Goal: Transaction & Acquisition: Subscribe to service/newsletter

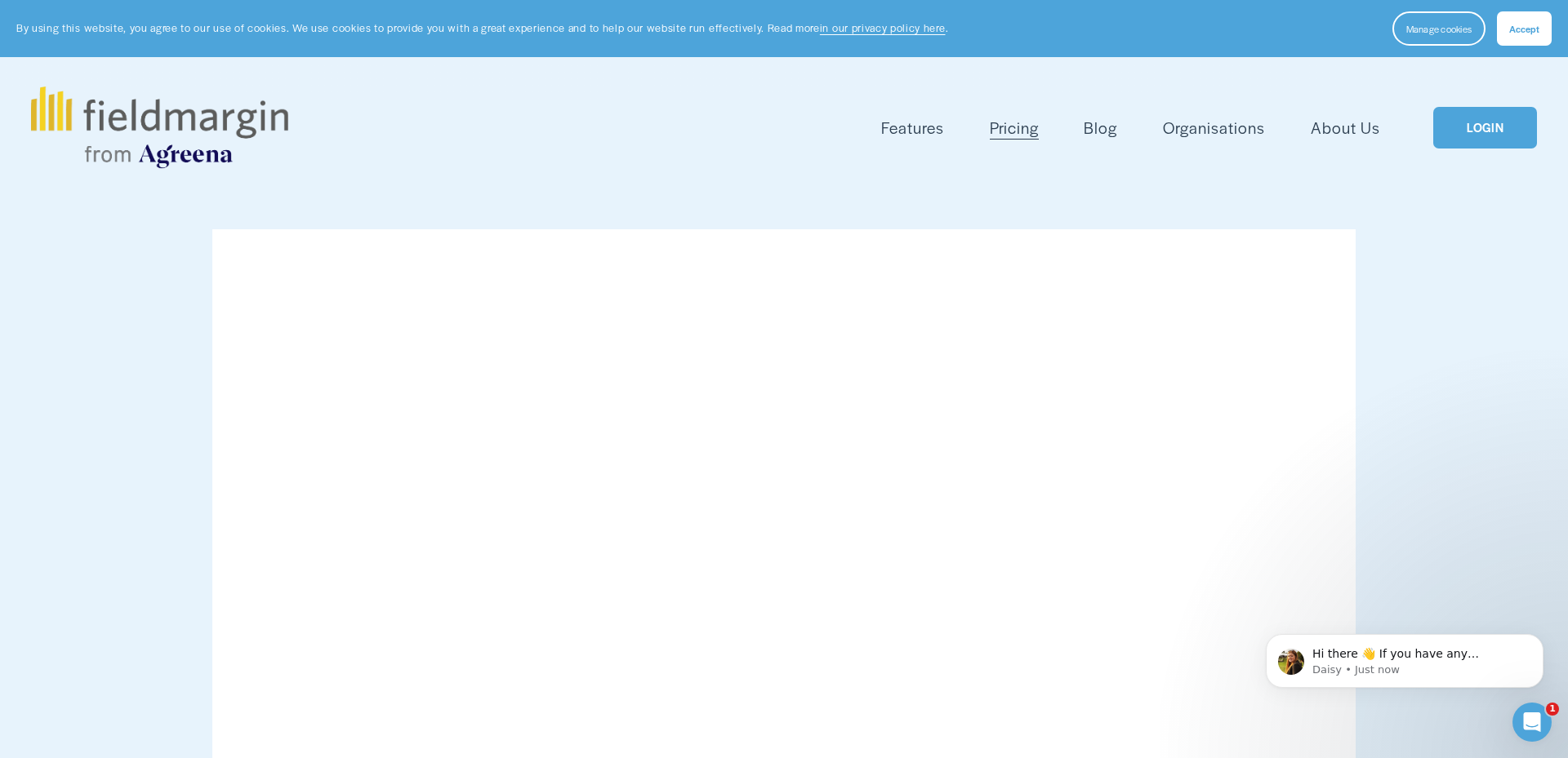
click at [1532, 19] on button "Accept" at bounding box center [1524, 28] width 55 height 34
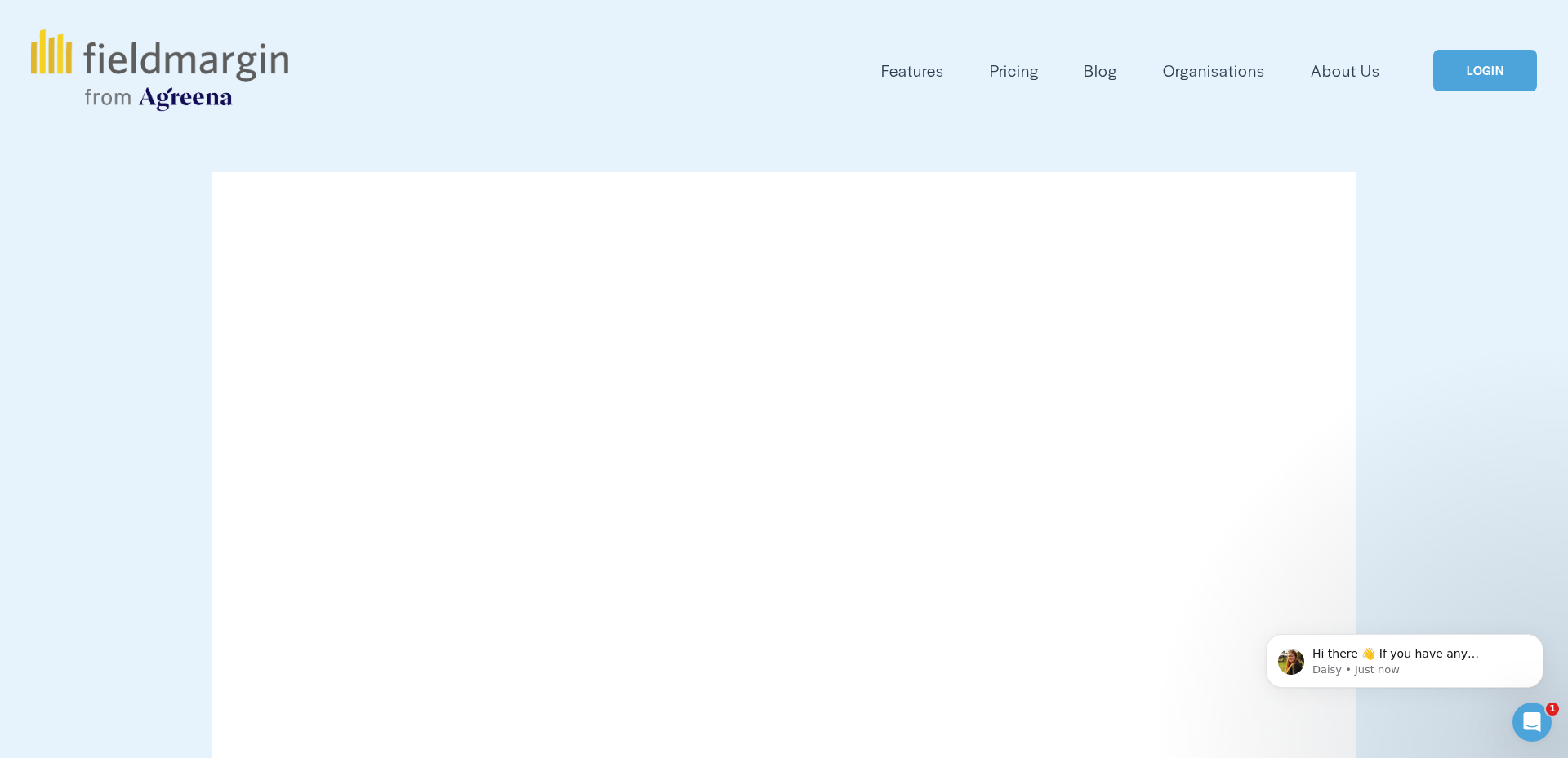
click at [1480, 90] on link "LOGIN" at bounding box center [1484, 70] width 103 height 42
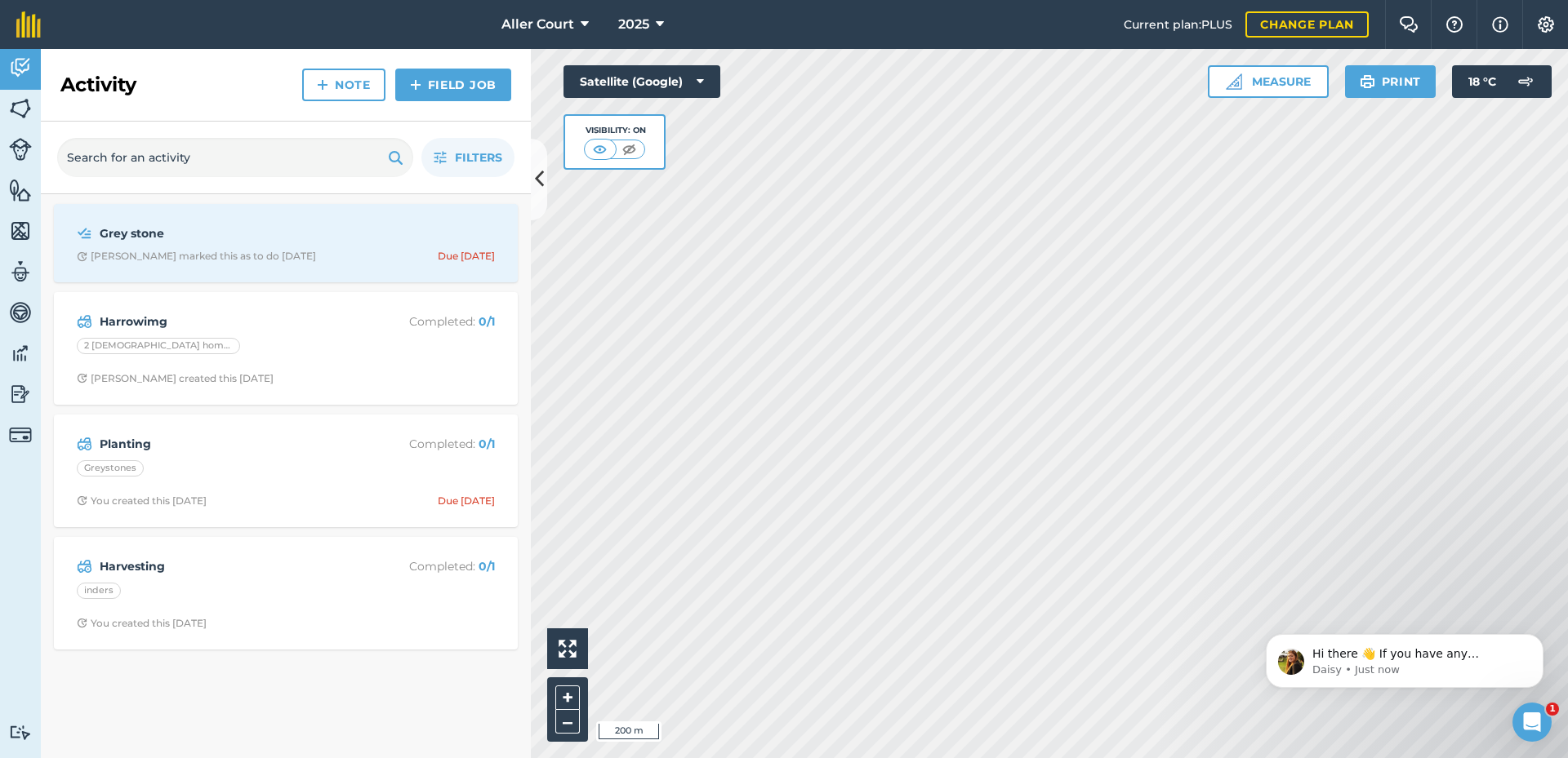
click at [580, 21] on icon at bounding box center [584, 25] width 8 height 19
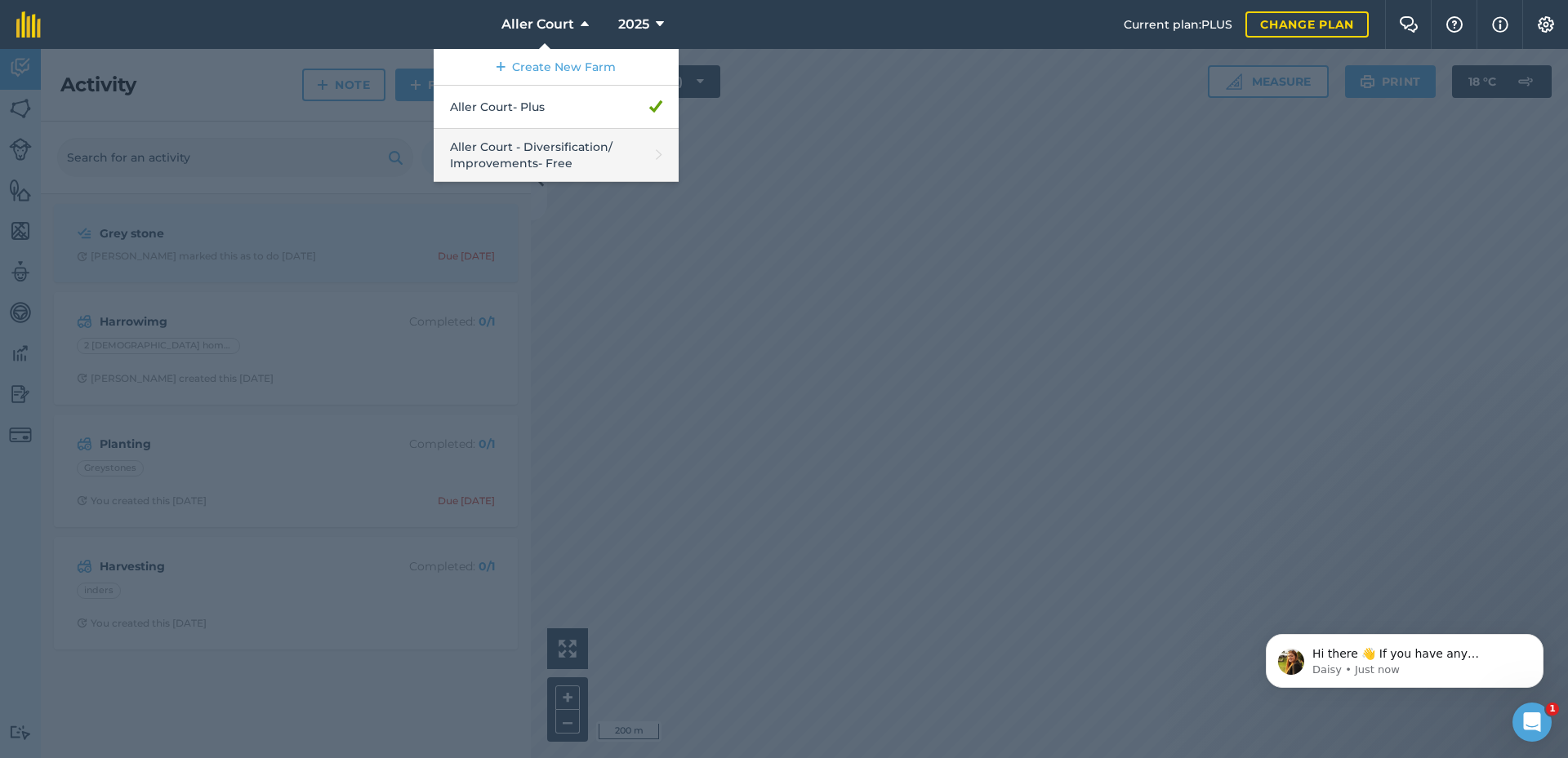
click at [534, 149] on link "Aller Court - Diversification/ Improvements - Free" at bounding box center [556, 156] width 245 height 53
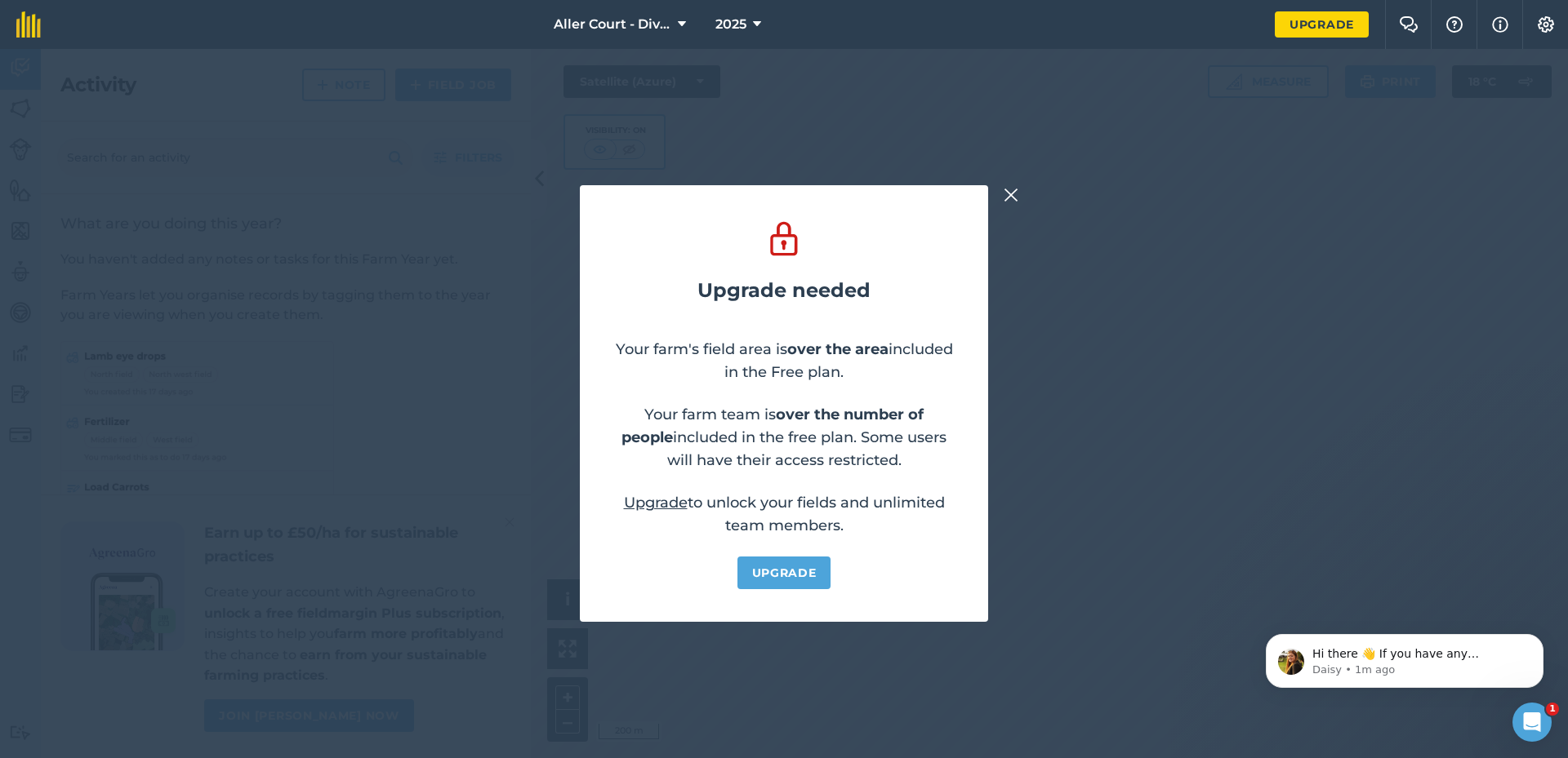
click at [791, 572] on link "Upgrade" at bounding box center [784, 572] width 94 height 33
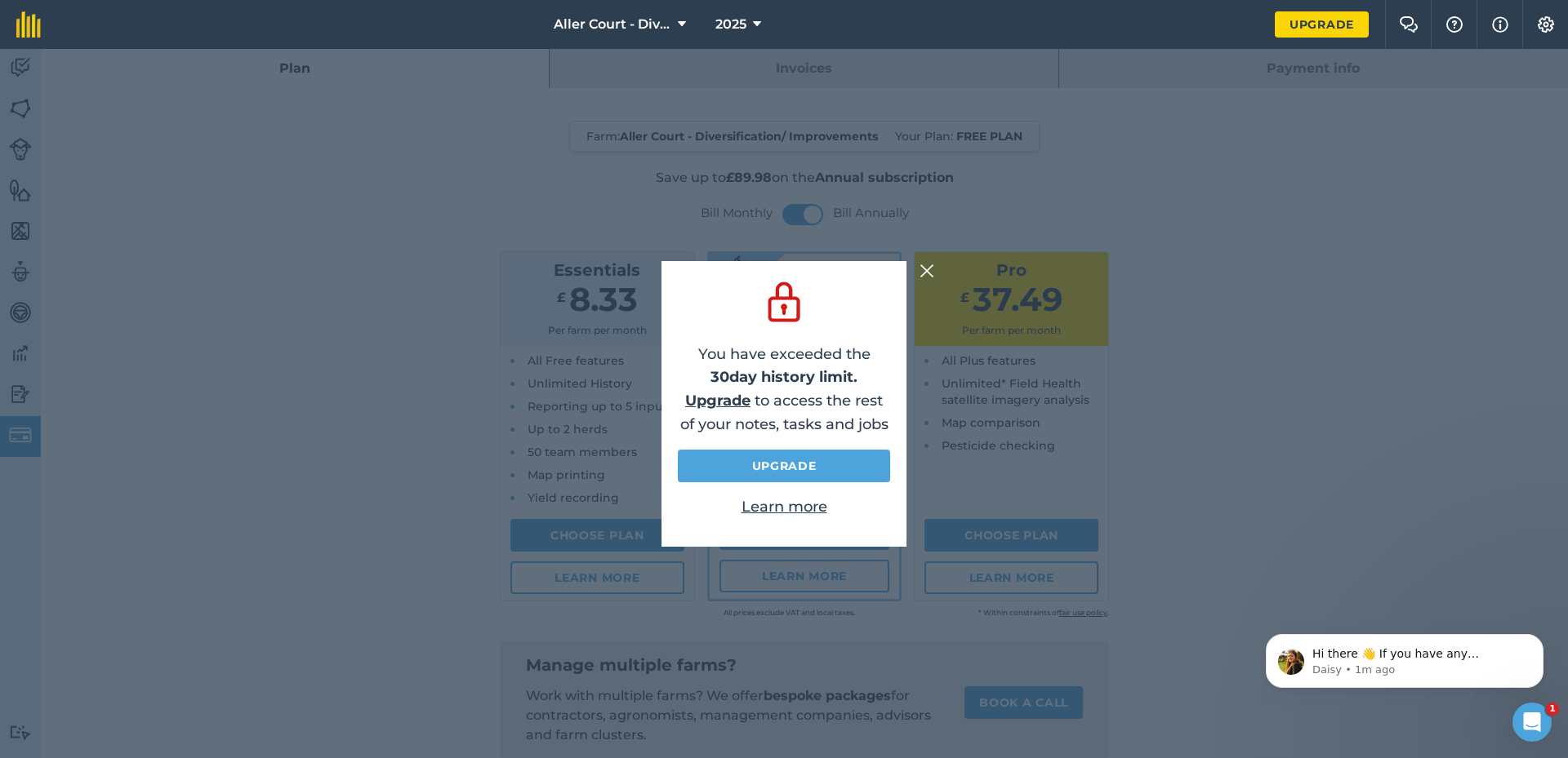
click at [781, 459] on link "Upgrade" at bounding box center [784, 465] width 212 height 33
click at [789, 462] on link "Upgrade" at bounding box center [784, 465] width 212 height 33
click at [935, 273] on div at bounding box center [929, 271] width 19 height 19
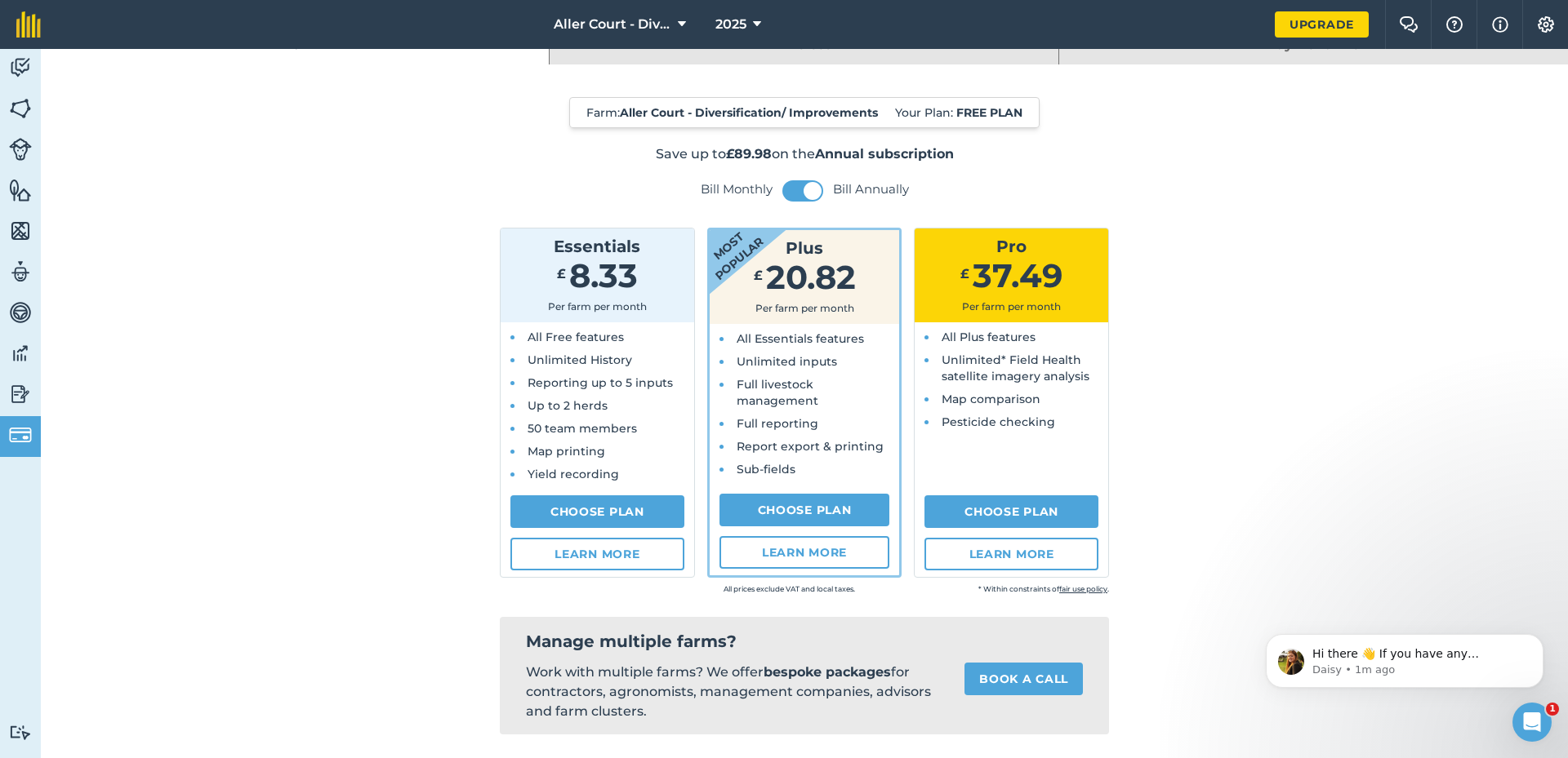
scroll to position [27, 0]
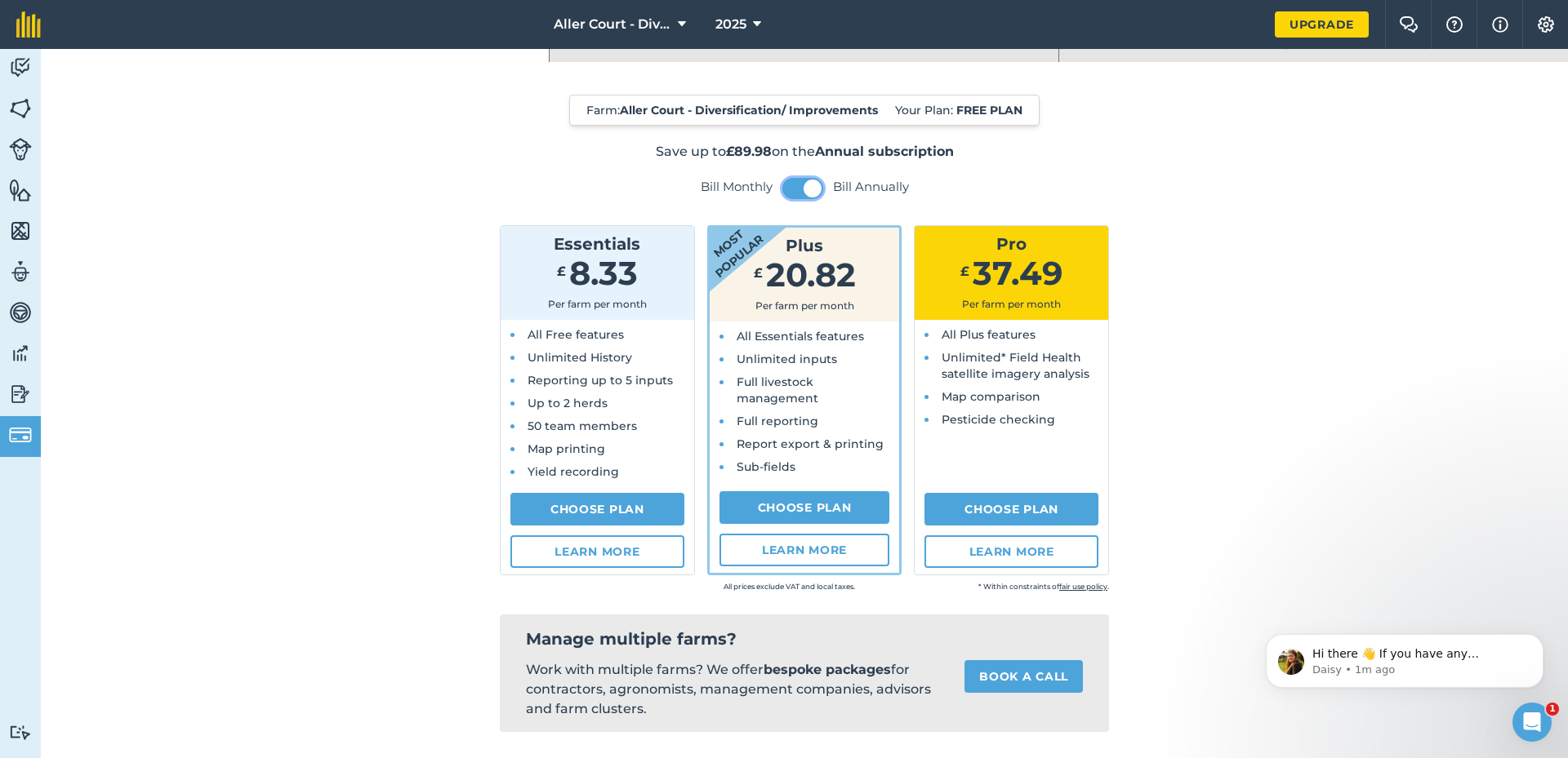
click at [791, 189] on button at bounding box center [803, 188] width 41 height 21
click at [811, 190] on button at bounding box center [803, 188] width 41 height 21
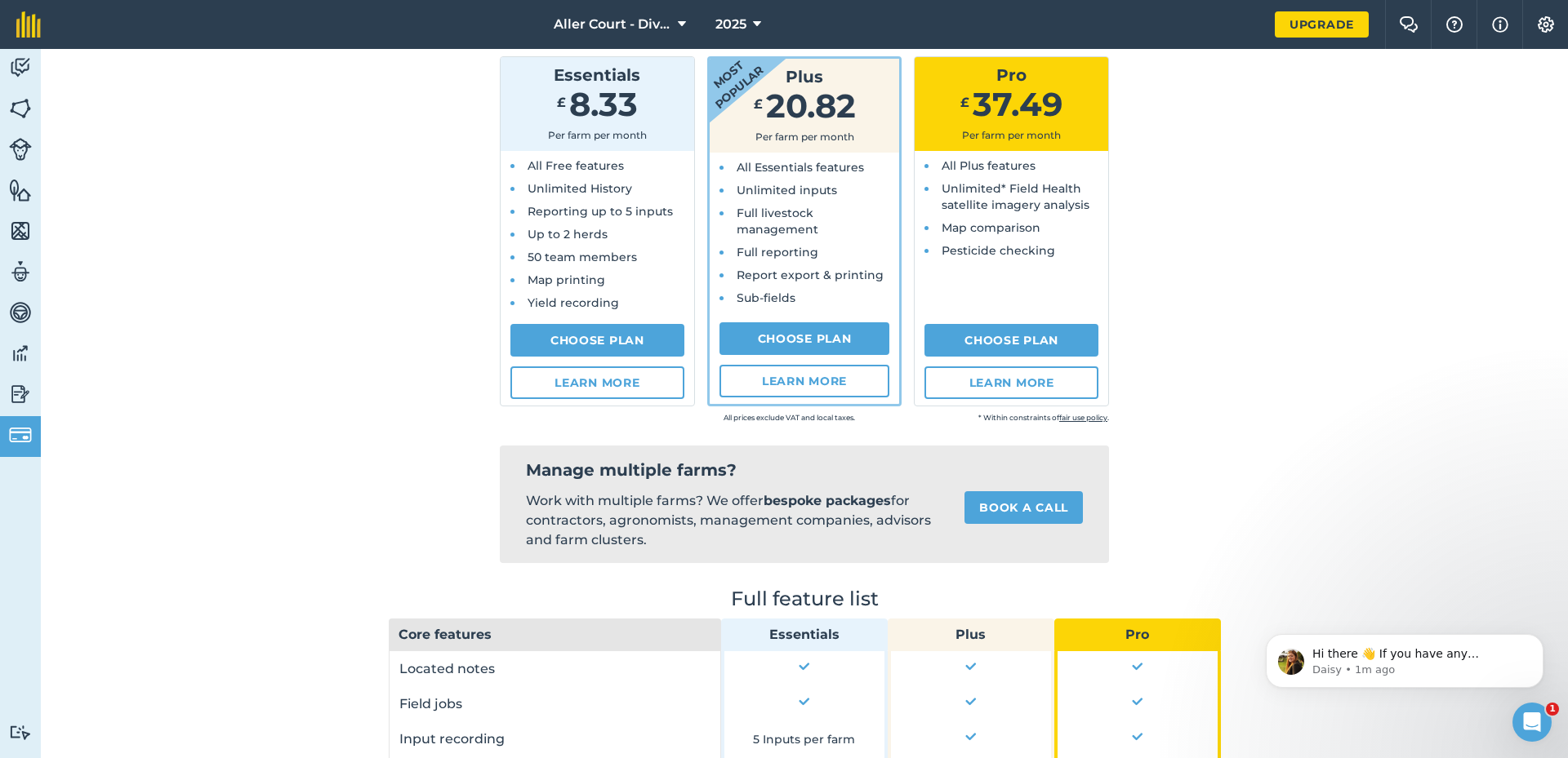
scroll to position [50, 0]
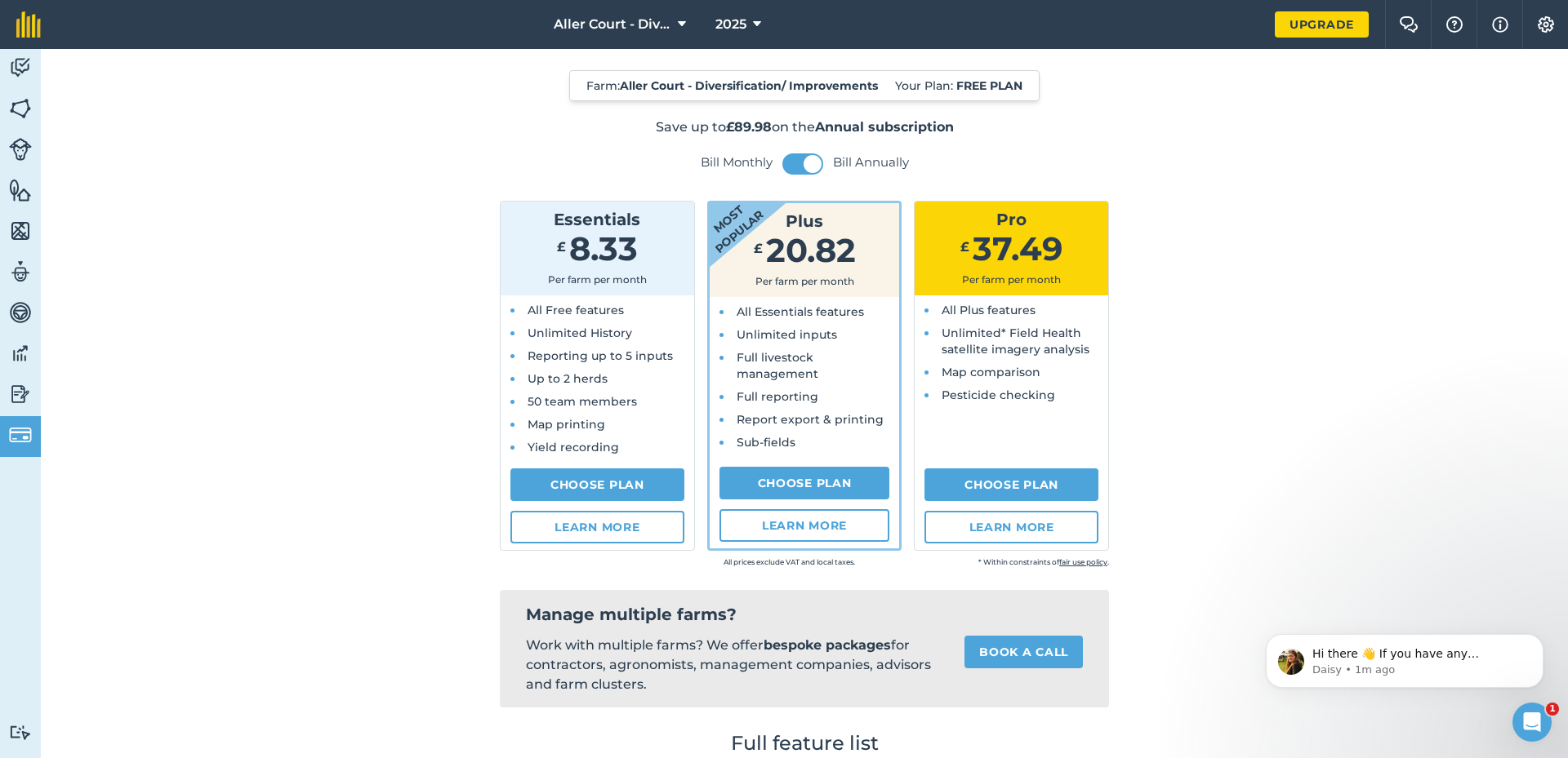
click at [795, 482] on link "Choose Plan" at bounding box center [804, 483] width 171 height 33
select select "9220acf7-288c-4cbd-b74c-53c24f79aa56"
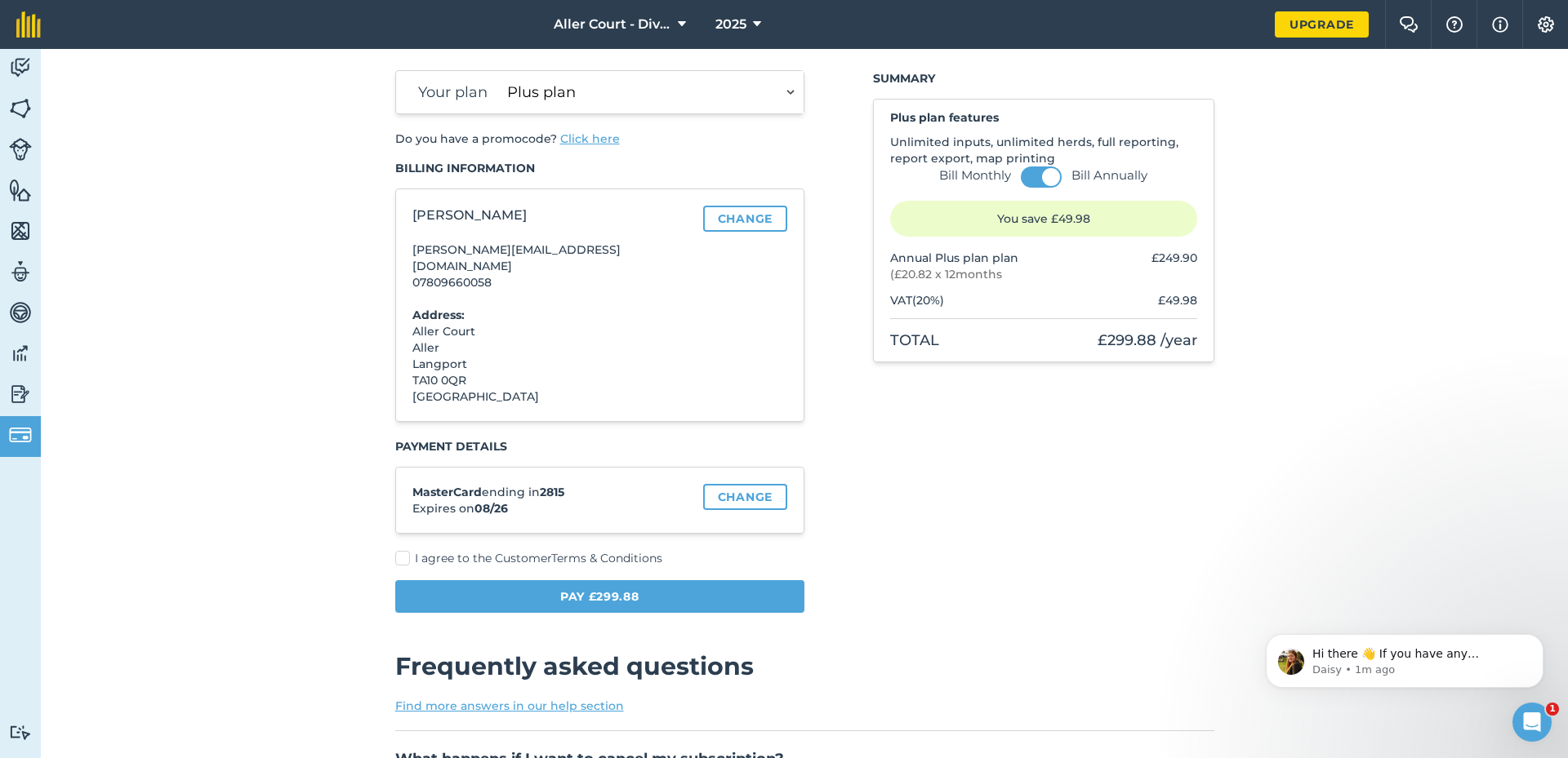
click at [406, 550] on label "I agree to the Customer Terms & Conditions" at bounding box center [600, 558] width 410 height 17
click at [406, 601] on input "I agree to the Customer Terms & Conditions" at bounding box center [401, 606] width 11 height 11
checkbox input "true"
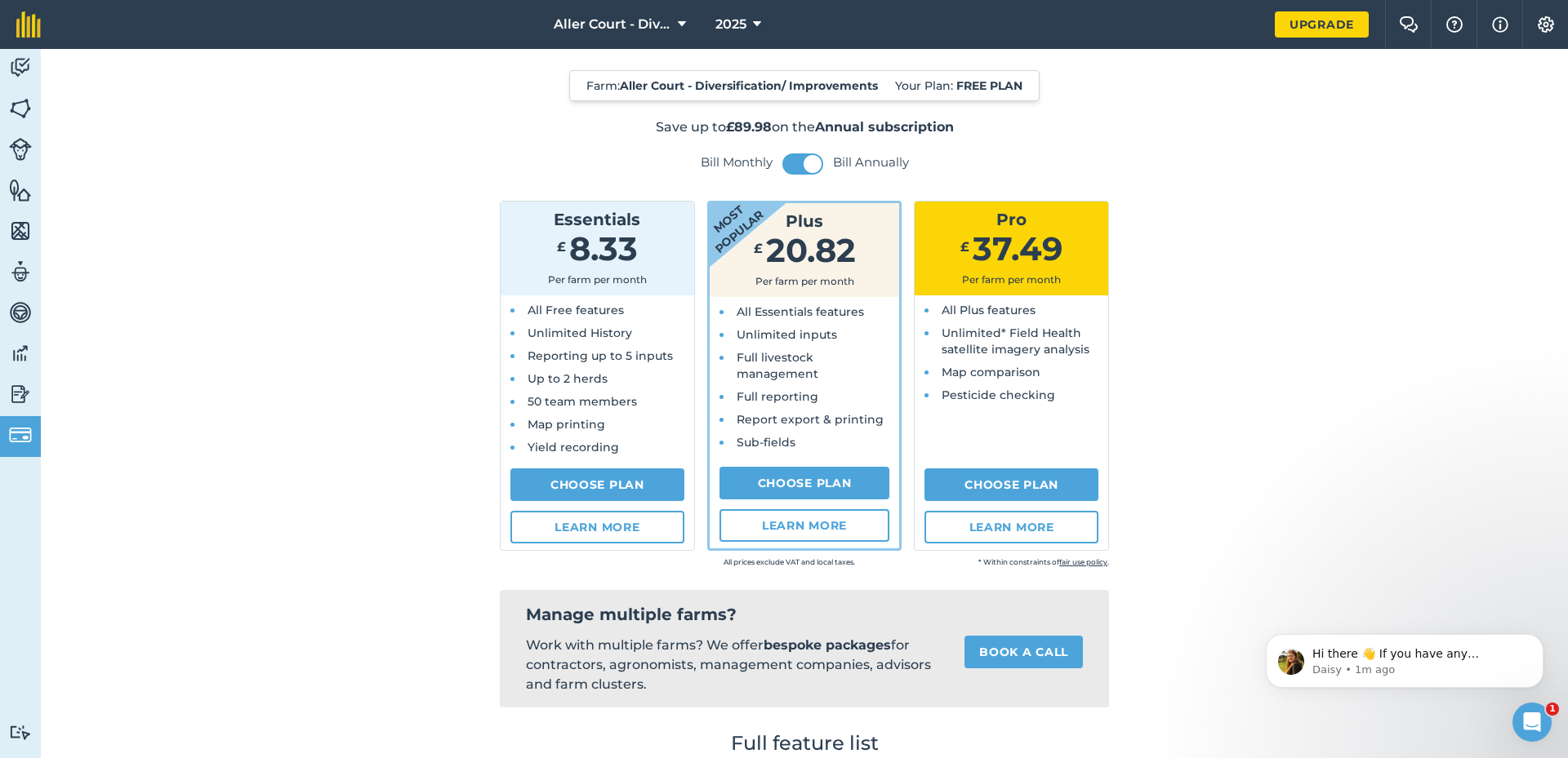
click at [584, 485] on link "Choose Plan" at bounding box center [597, 485] width 174 height 33
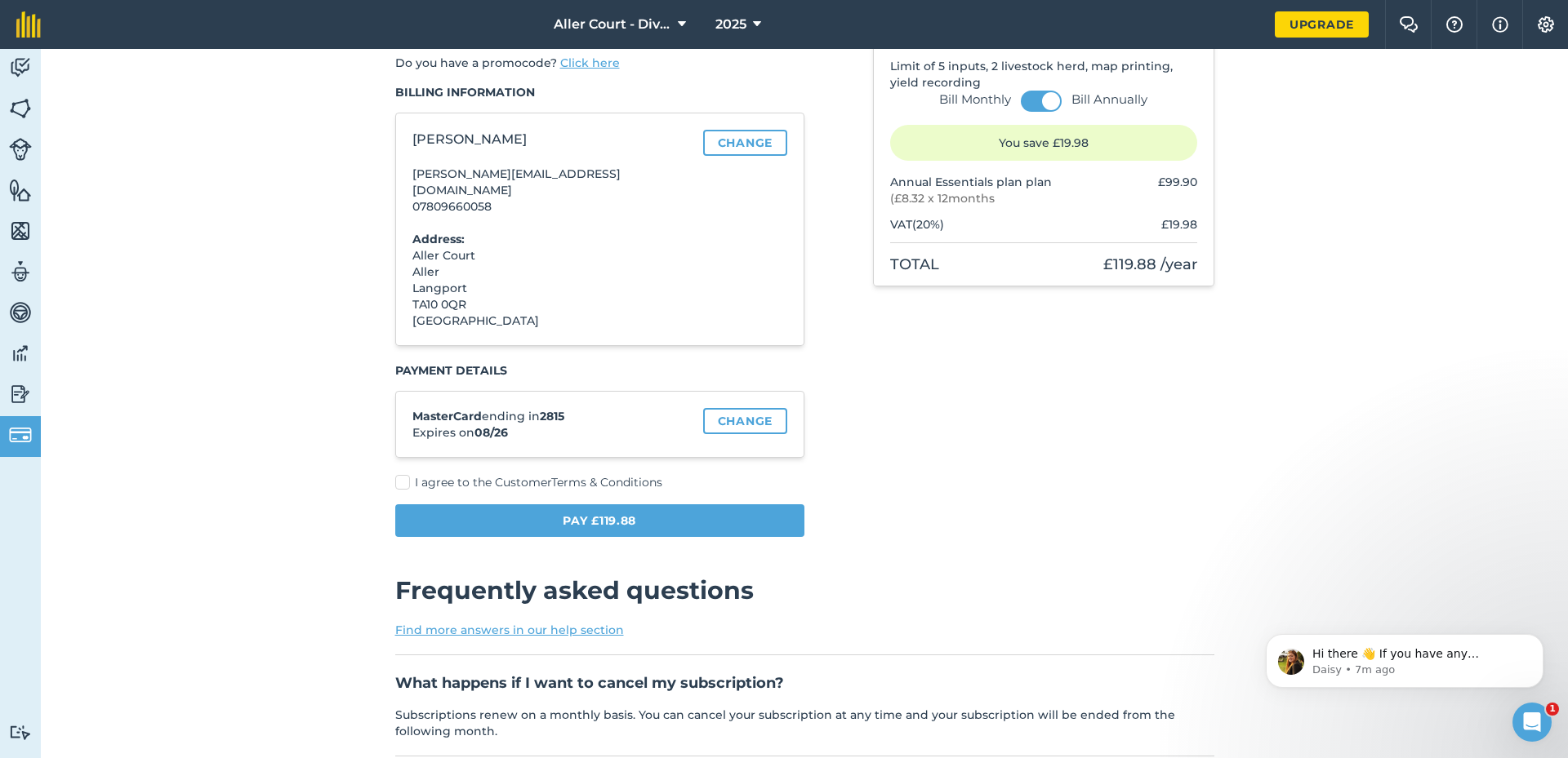
scroll to position [128, 0]
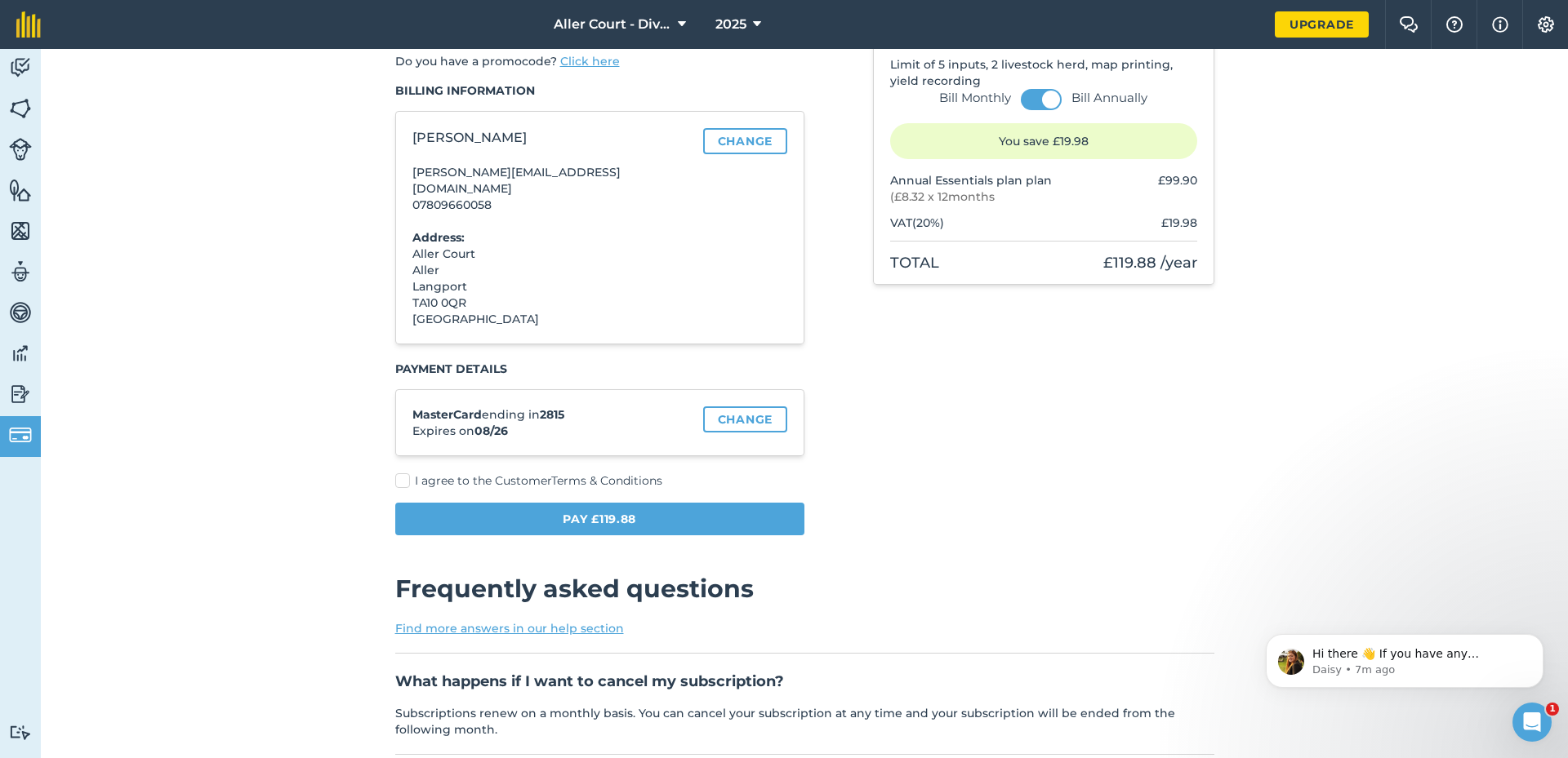
click at [515, 473] on span "I agree to the Customer Terms & Conditions" at bounding box center [539, 480] width 248 height 15
click at [406, 601] on input "I agree to the Customer Terms & Conditions" at bounding box center [401, 606] width 11 height 11
checkbox input "true"
click at [753, 406] on link "Change" at bounding box center [744, 419] width 84 height 27
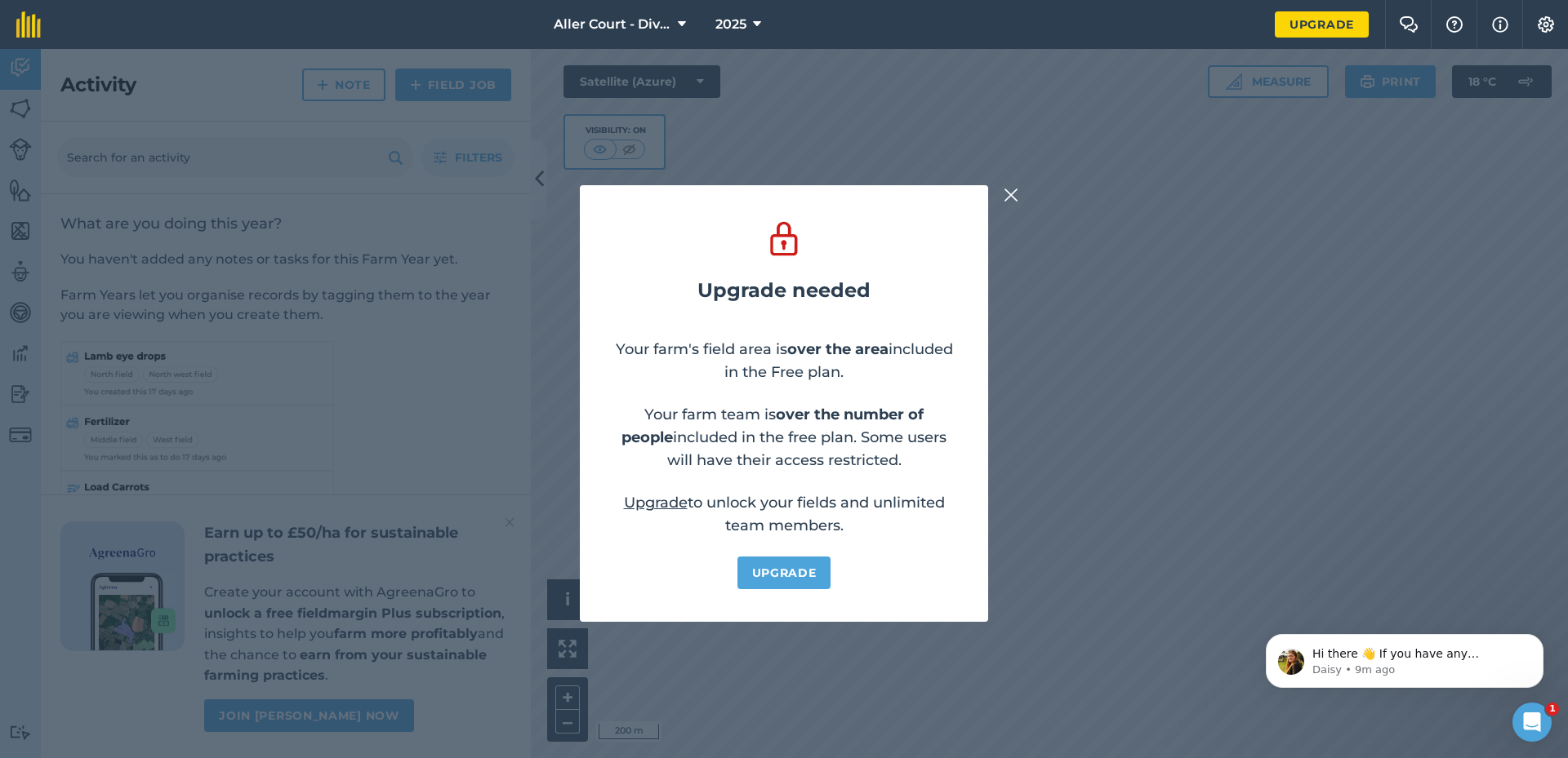
click at [659, 26] on span "Aller Court - Diversification/ Improvements" at bounding box center [612, 25] width 118 height 19
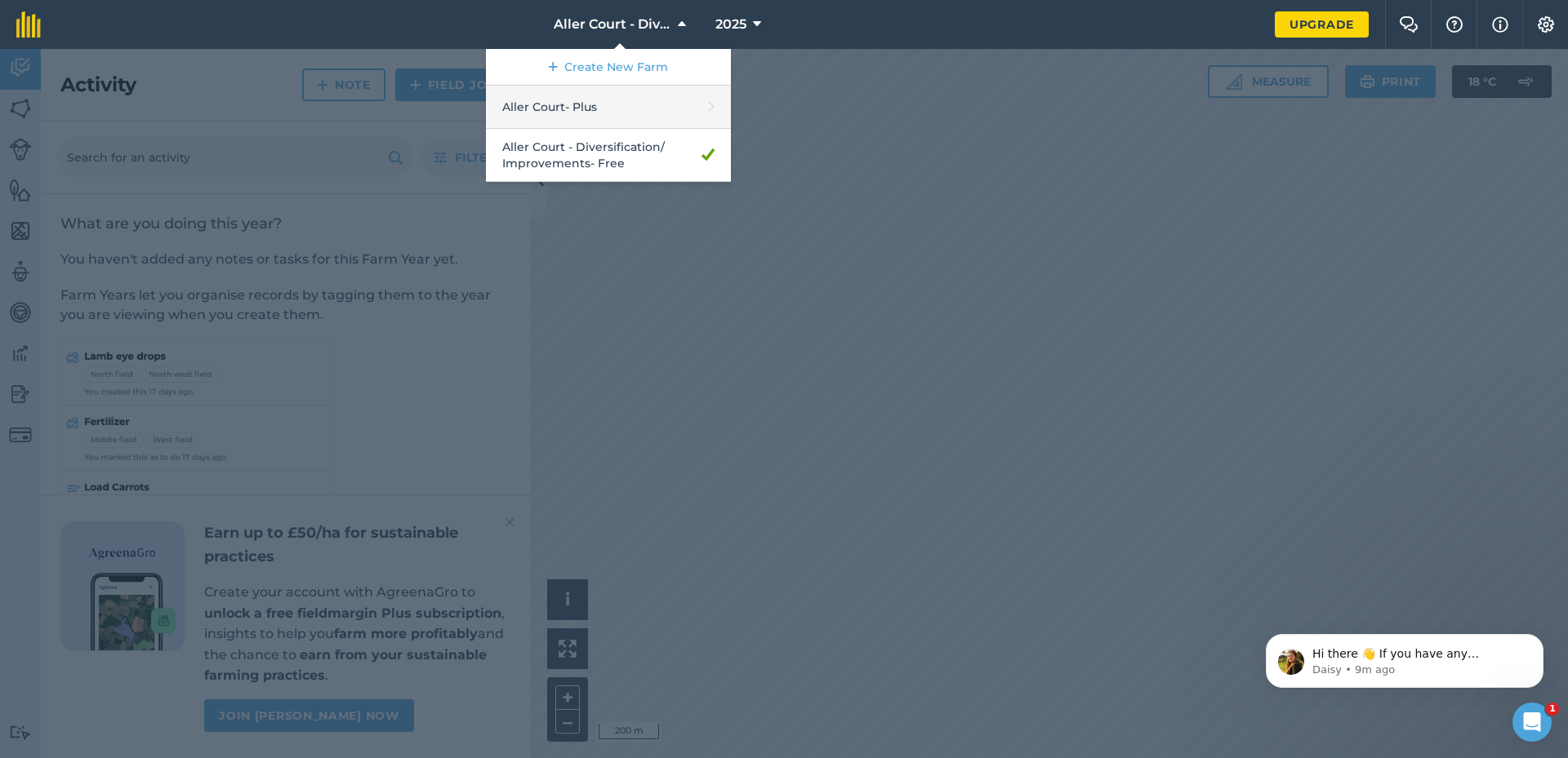
click at [601, 100] on link "Aller Court - Plus" at bounding box center [608, 107] width 245 height 43
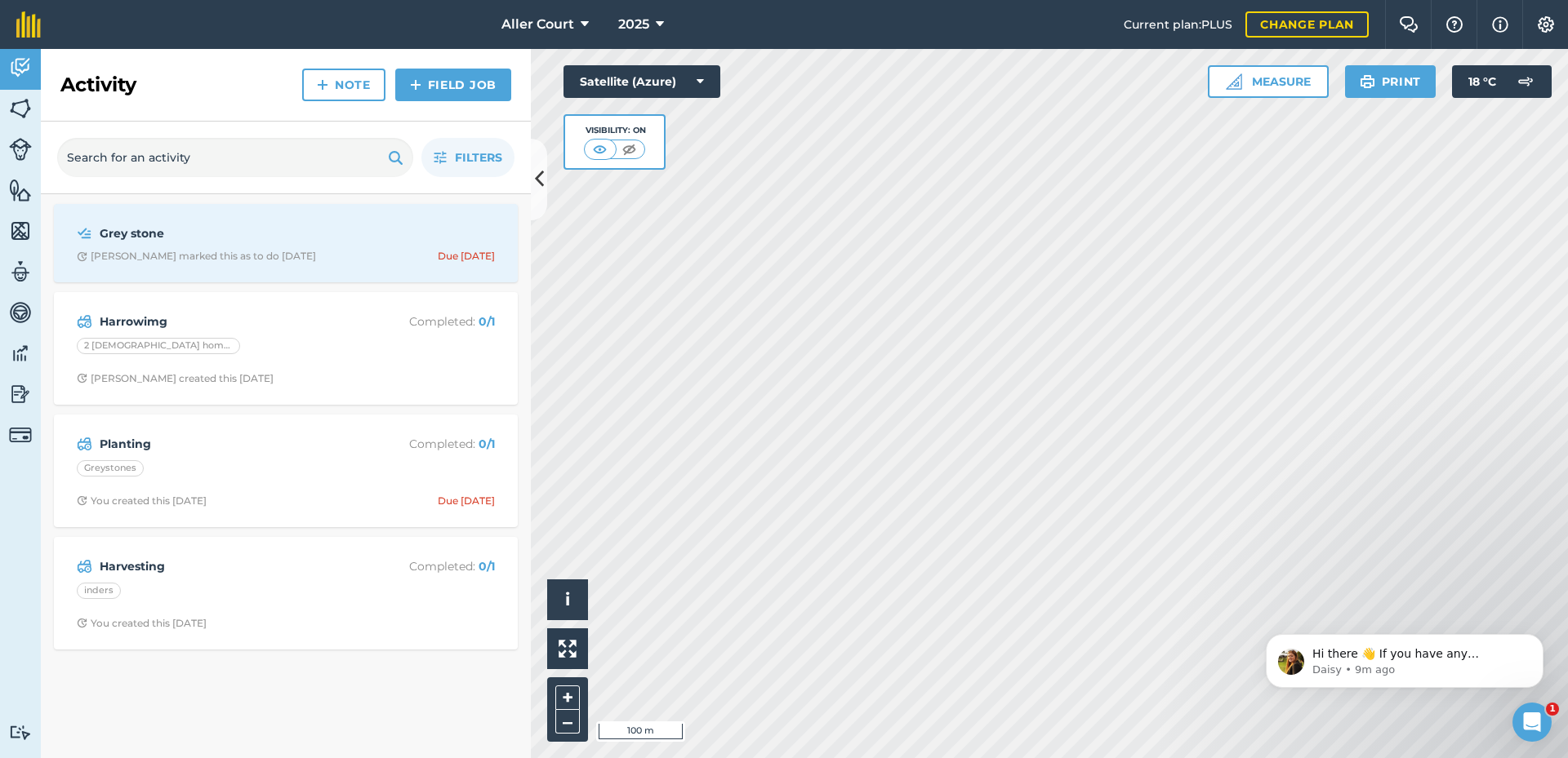
click at [543, 21] on span "Aller Court" at bounding box center [538, 25] width 73 height 19
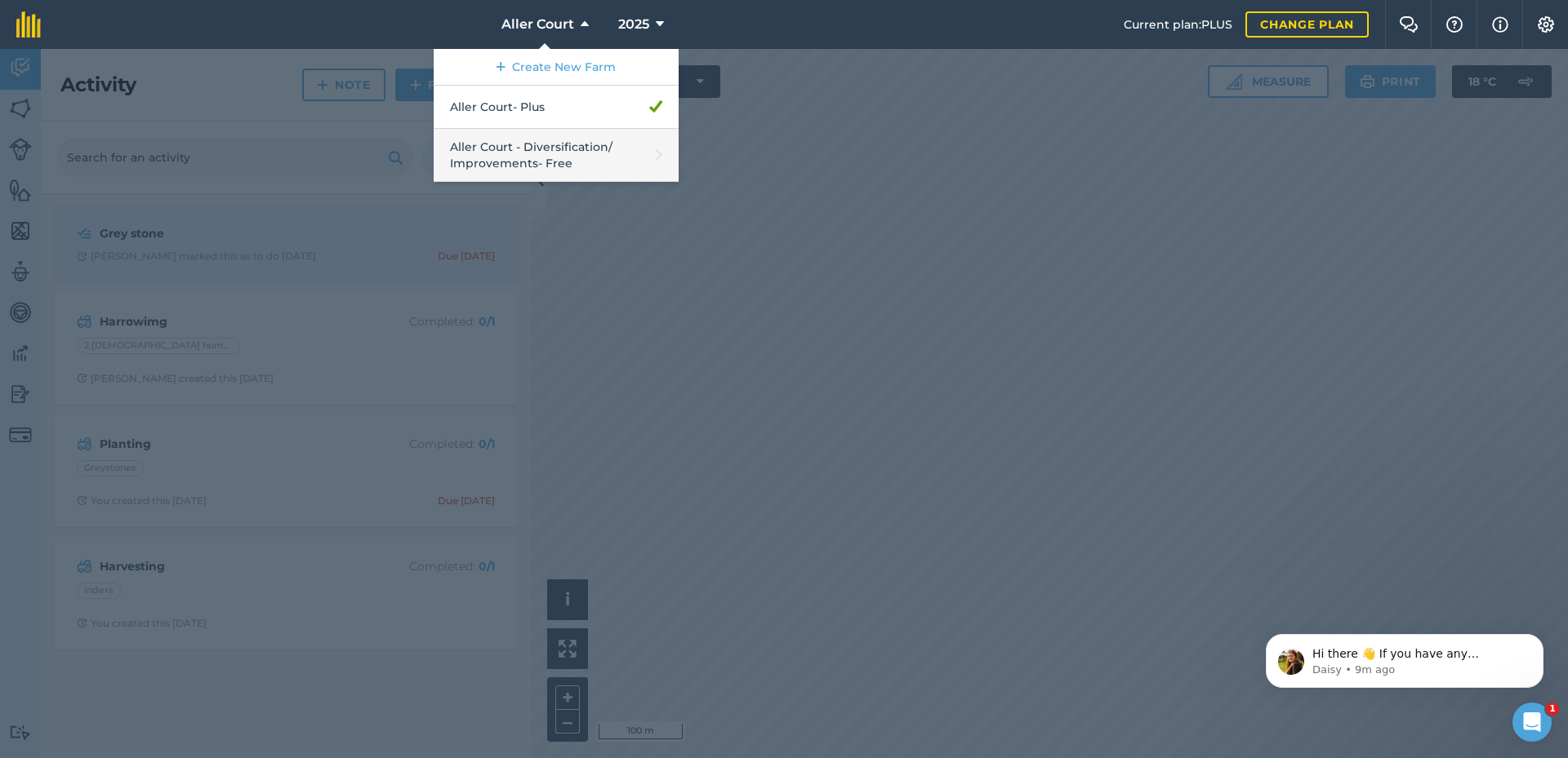
click at [554, 160] on link "Aller Court - Diversification/ Improvements - Free" at bounding box center [556, 156] width 245 height 53
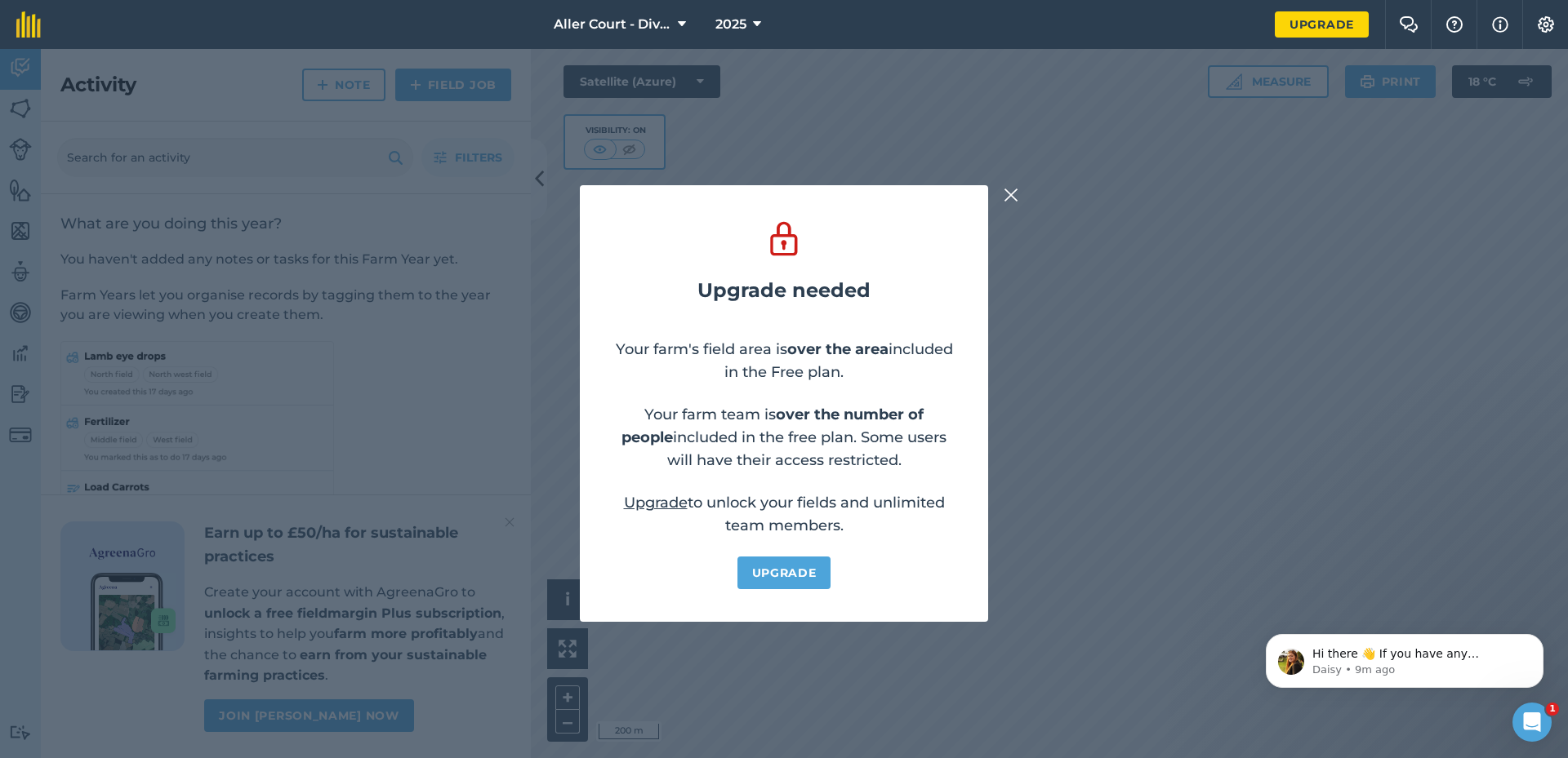
click at [1016, 201] on img at bounding box center [1011, 195] width 15 height 19
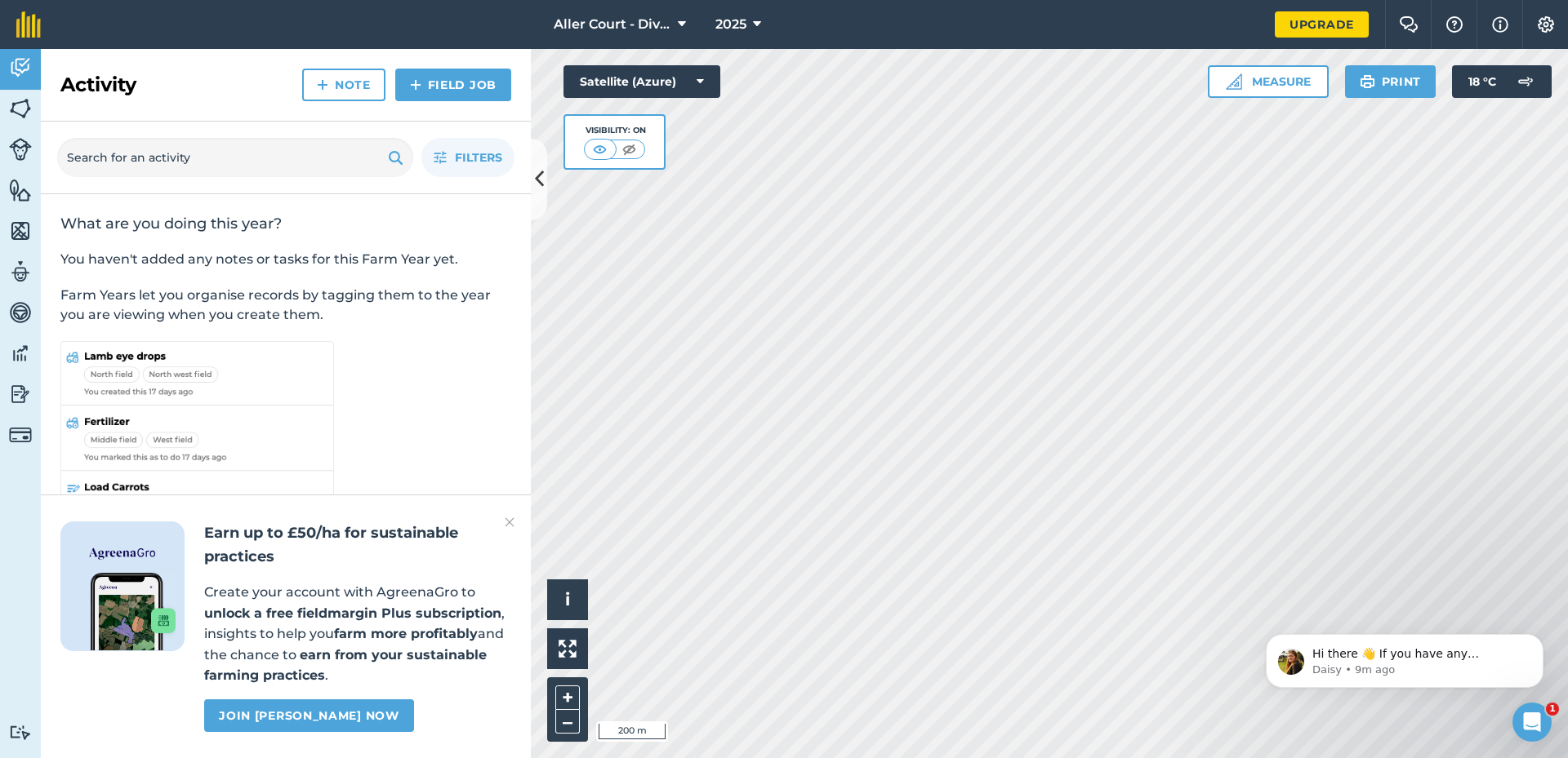
click at [24, 272] on img at bounding box center [20, 272] width 23 height 25
